Goal: Information Seeking & Learning: Learn about a topic

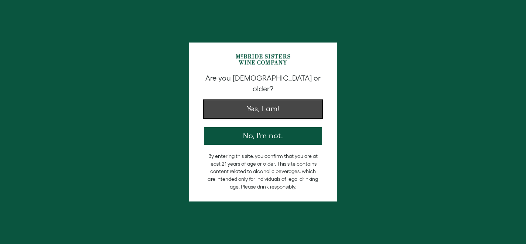
click at [288, 100] on button "Yes, I am!" at bounding box center [263, 109] width 118 height 18
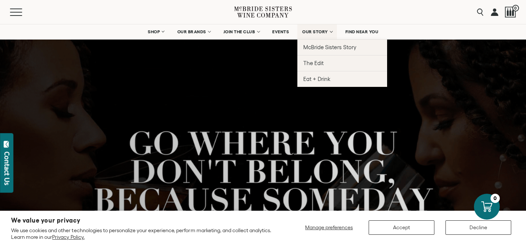
click at [328, 31] on span "OUR STORY" at bounding box center [315, 31] width 26 height 5
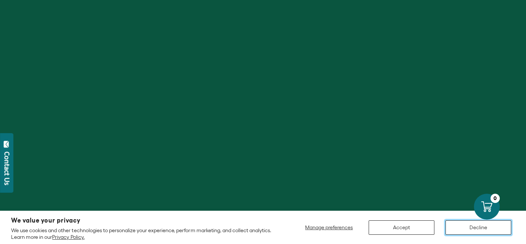
click at [474, 230] on button "Decline" at bounding box center [478, 227] width 66 height 14
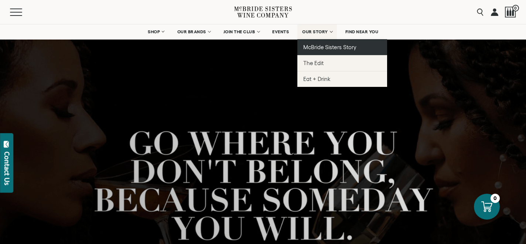
click at [320, 45] on span "McBride Sisters Story" at bounding box center [329, 47] width 53 height 6
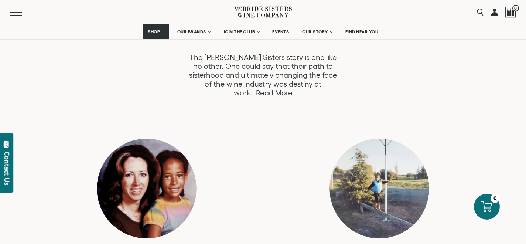
scroll to position [417, 0]
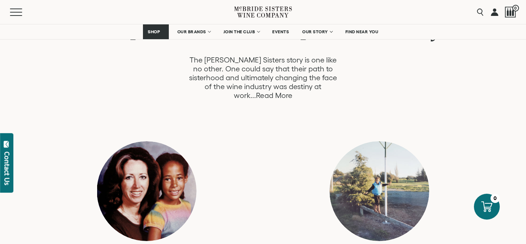
click at [292, 91] on link "Read More" at bounding box center [274, 95] width 36 height 8
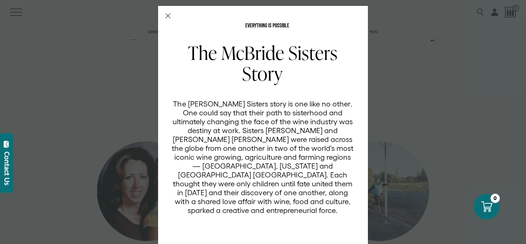
click at [168, 15] on icon "Close Modal" at bounding box center [167, 15] width 5 height 5
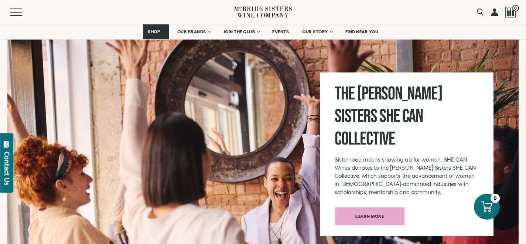
scroll to position [2530, 0]
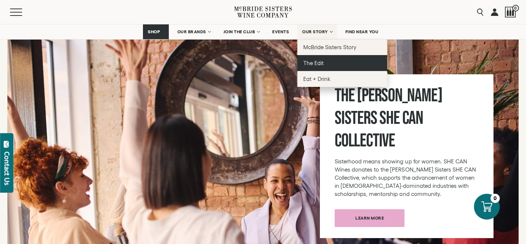
click at [312, 63] on span "The Edit" at bounding box center [313, 63] width 20 height 6
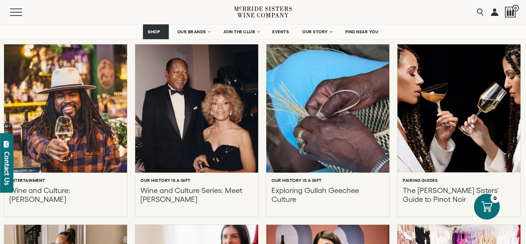
scroll to position [561, 0]
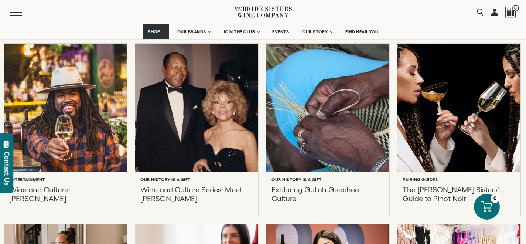
click at [223, 131] on div at bounding box center [196, 107] width 135 height 141
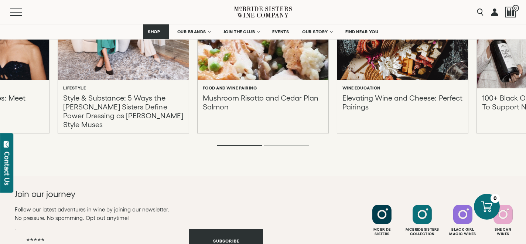
scroll to position [2701, 0]
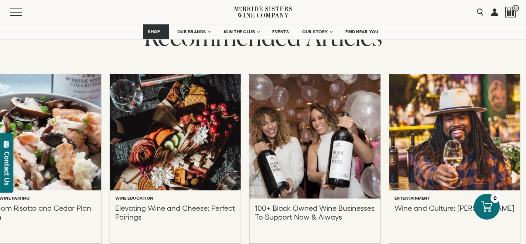
click at [243, 133] on div at bounding box center [315, 136] width 144 height 136
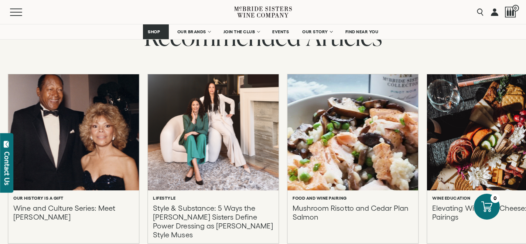
click at [113, 151] on div "Our History is a Gift Wine and Culture Series: Meet Iris Rideau" at bounding box center [73, 158] width 131 height 169
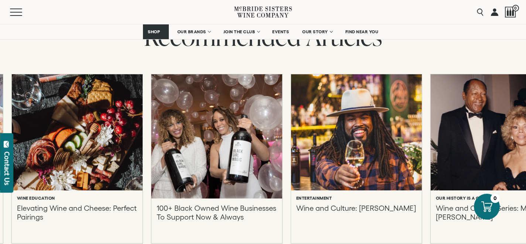
click at [103, 148] on div "Wine Education Elevating Wine and Cheese: Perfect Pairings" at bounding box center [77, 158] width 131 height 169
